Goal: Submit feedback/report problem

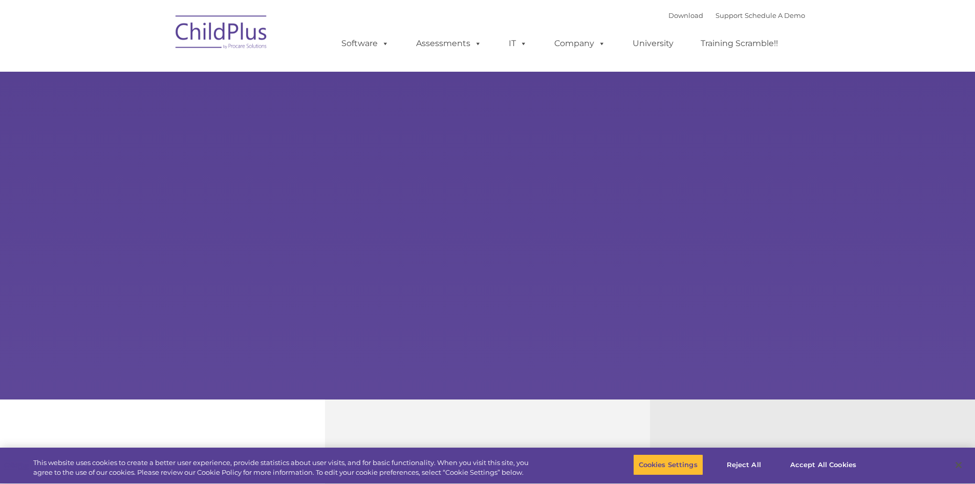
select select "MEDIUM"
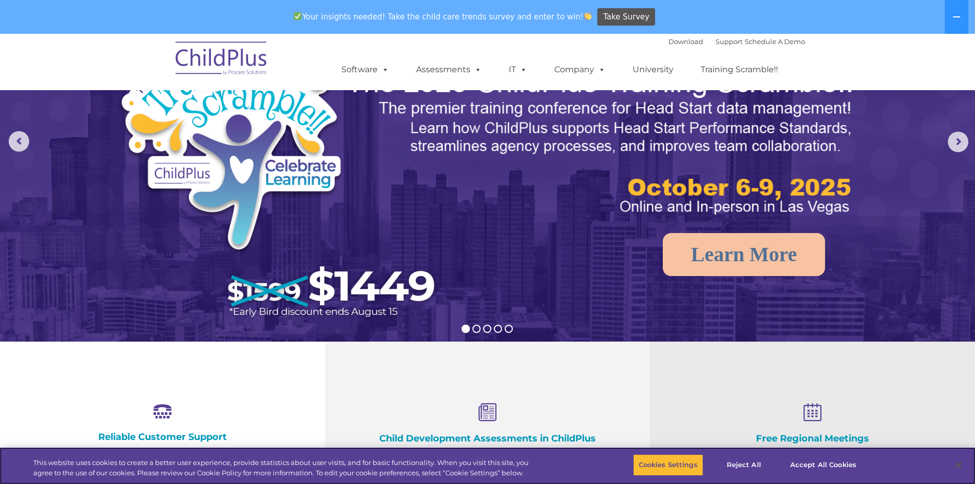
scroll to position [102, 0]
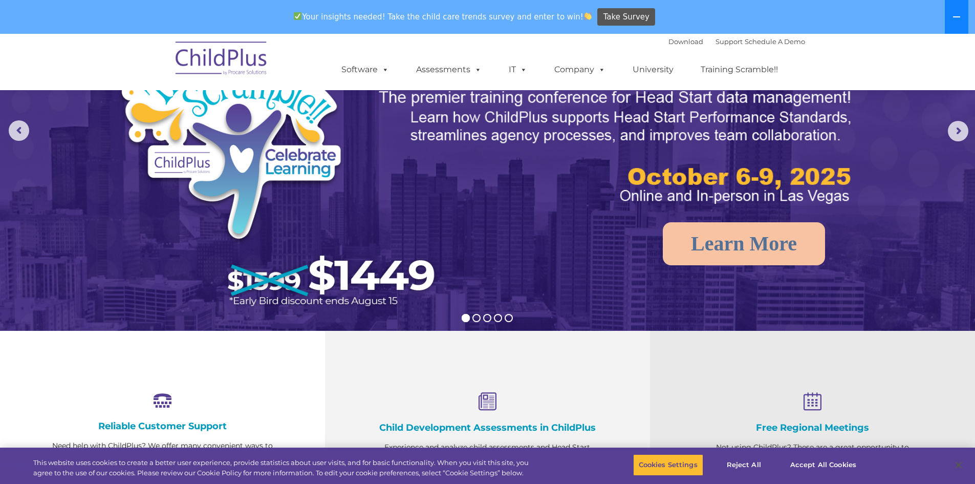
click at [957, 29] on button at bounding box center [957, 17] width 24 height 34
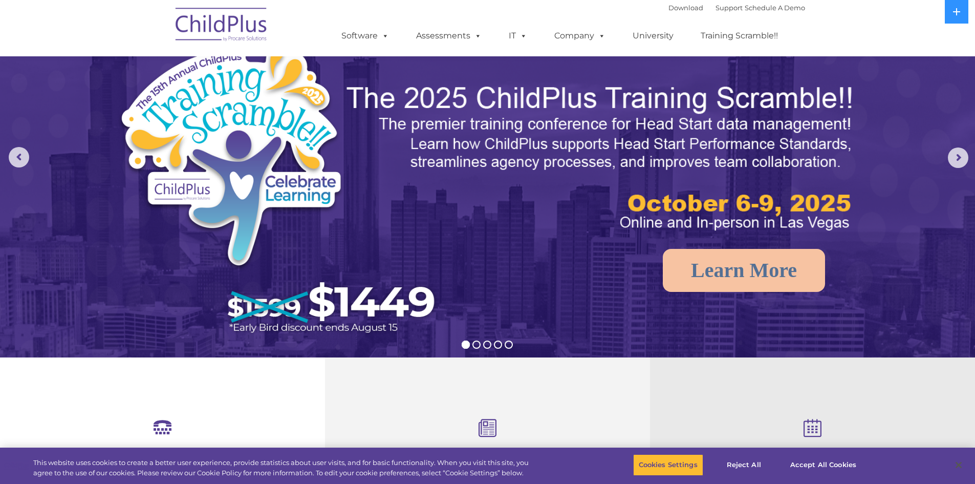
scroll to position [0, 0]
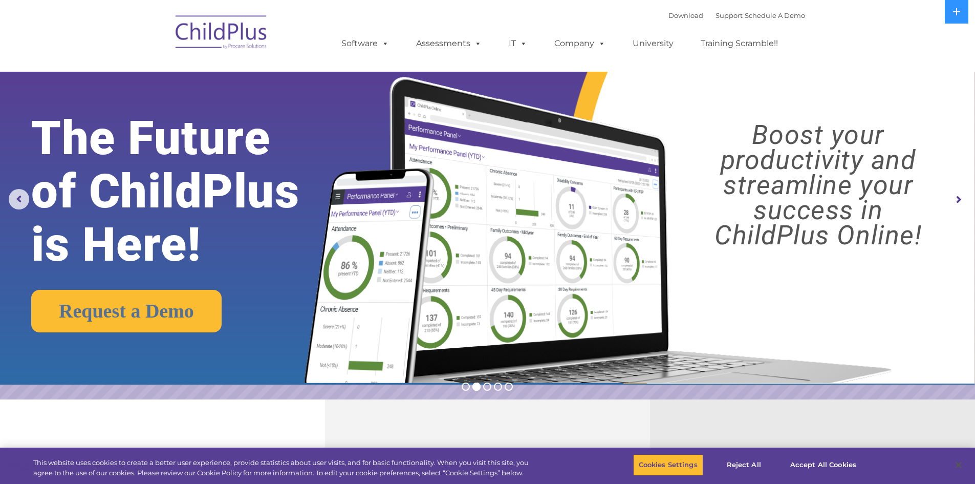
click at [245, 35] on img at bounding box center [222, 33] width 102 height 51
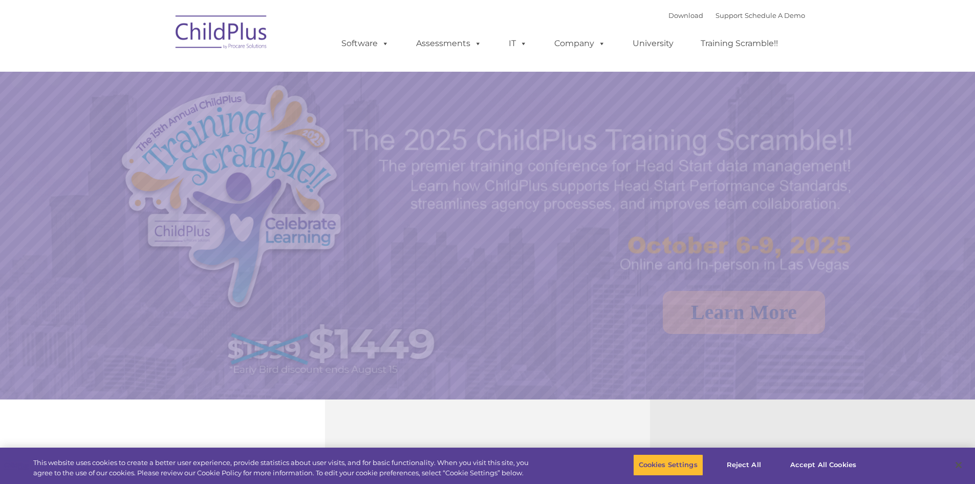
select select "MEDIUM"
